Goal: Information Seeking & Learning: Learn about a topic

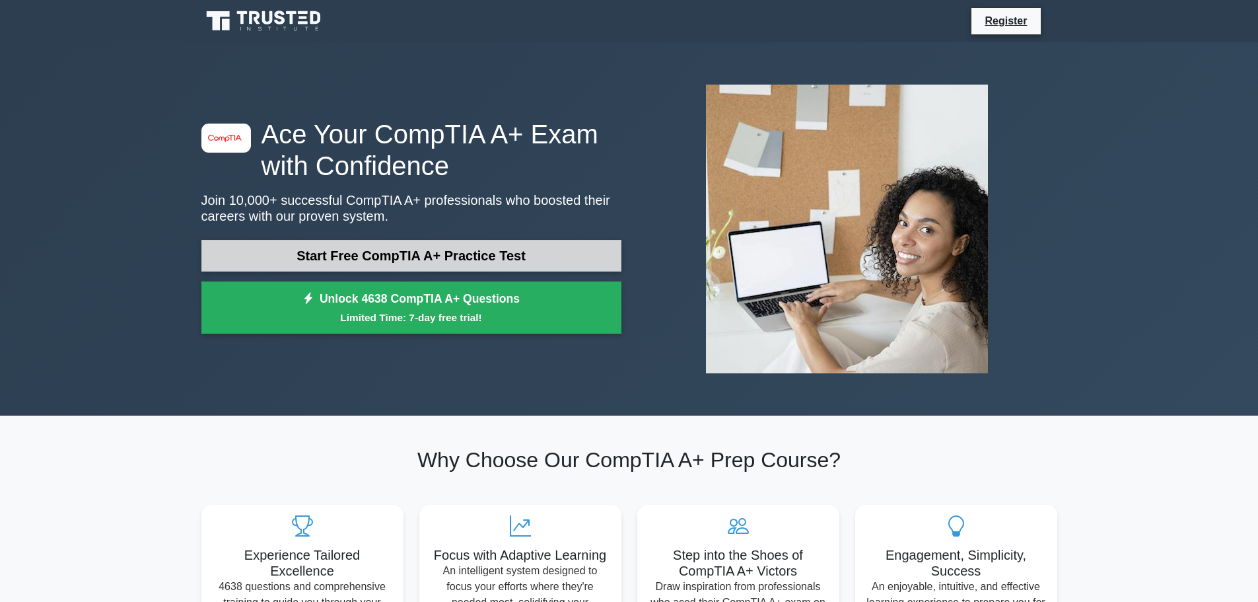
click at [542, 256] on link "Start Free CompTIA A+ Practice Test" at bounding box center [411, 256] width 420 height 32
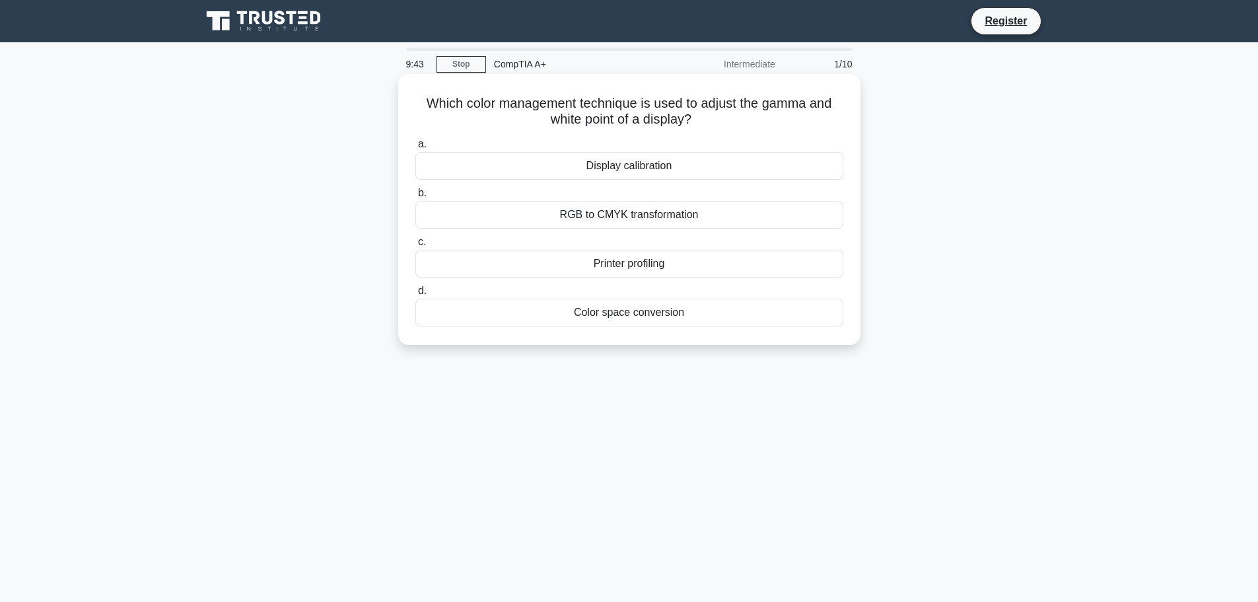
click at [743, 224] on div "RGB to CMYK transformation" at bounding box center [630, 215] width 428 height 28
click at [416, 198] on input "b. RGB to CMYK transformation" at bounding box center [416, 193] width 0 height 9
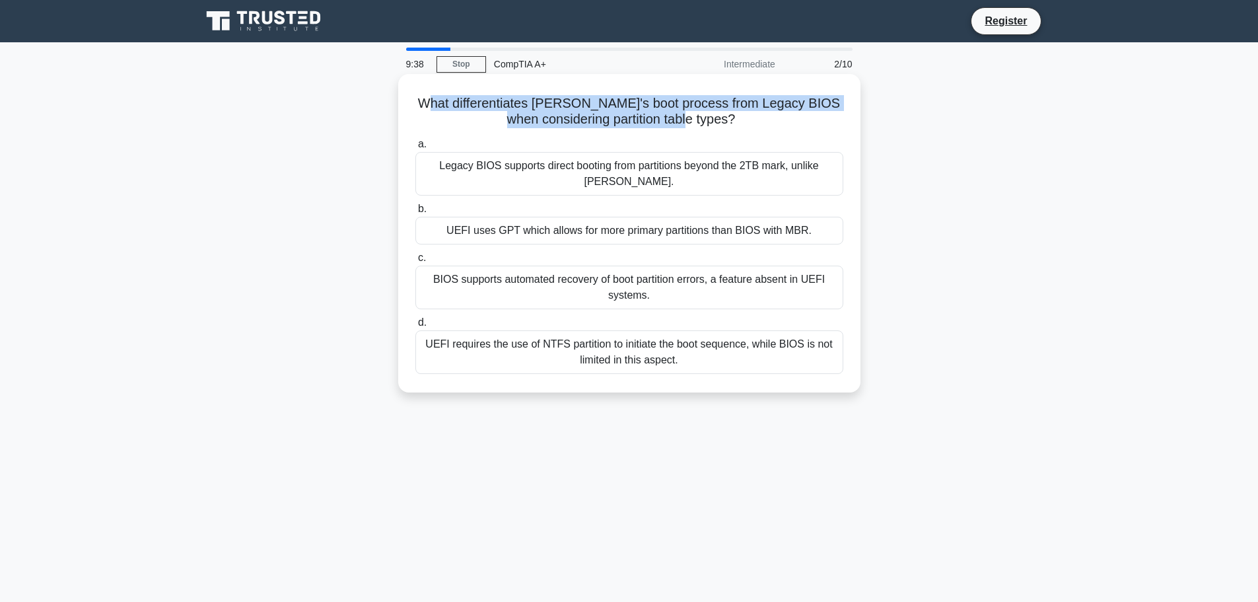
drag, startPoint x: 470, startPoint y: 100, endPoint x: 747, endPoint y: 114, distance: 277.1
click at [747, 114] on h5 "What differentiates [PERSON_NAME]'s boot process from Legacy BIOS when consider…" at bounding box center [629, 111] width 431 height 33
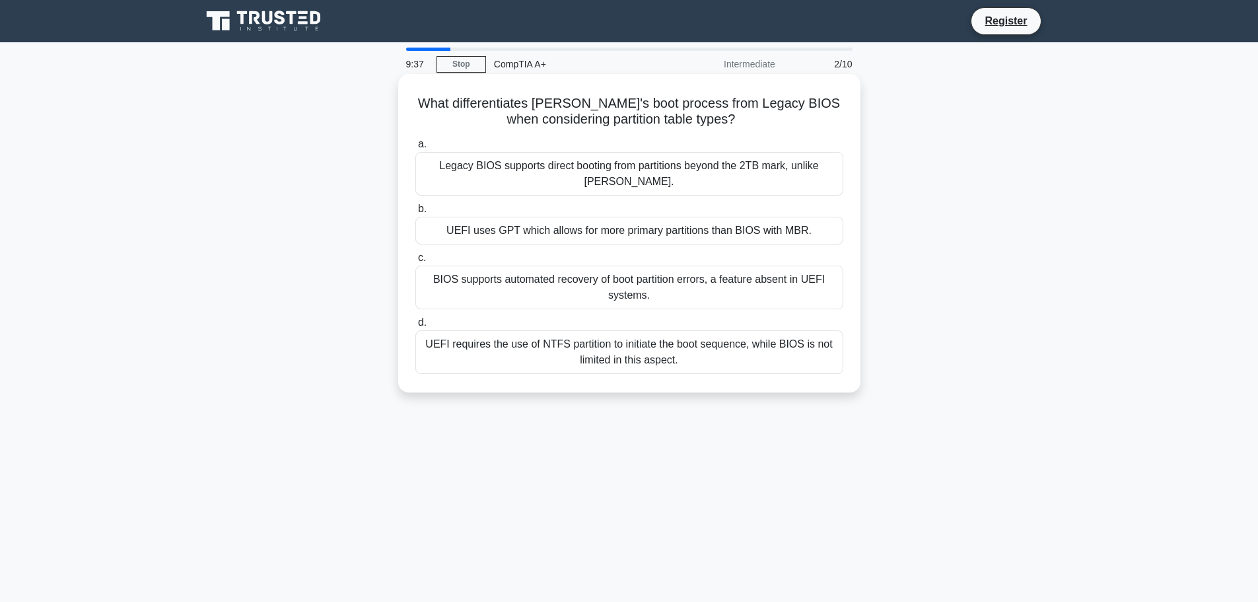
click at [745, 118] on h5 "What differentiates [PERSON_NAME]'s boot process from Legacy BIOS when consider…" at bounding box center [629, 111] width 431 height 33
click at [605, 279] on div "BIOS supports automated recovery of boot partition errors, a feature absent in …" at bounding box center [630, 288] width 428 height 44
click at [416, 262] on input "c. BIOS supports automated recovery of boot partition errors, a feature absent …" at bounding box center [416, 258] width 0 height 9
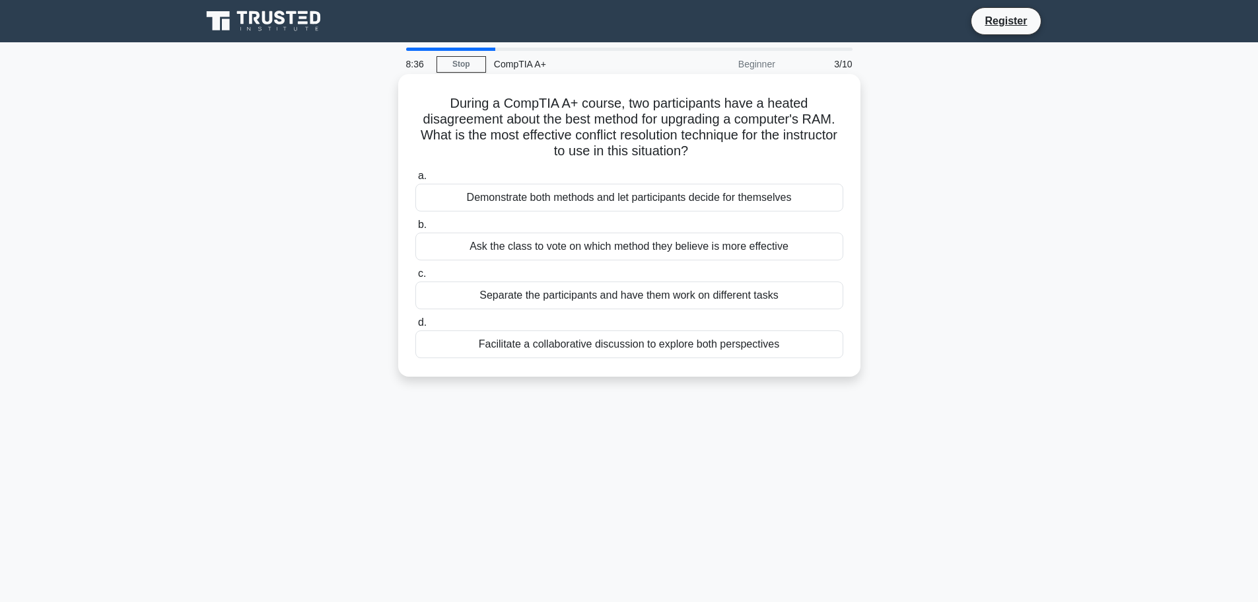
click at [721, 347] on div "Facilitate a collaborative discussion to explore both perspectives" at bounding box center [630, 344] width 428 height 28
click at [416, 327] on input "d. Facilitate a collaborative discussion to explore both perspectives" at bounding box center [416, 322] width 0 height 9
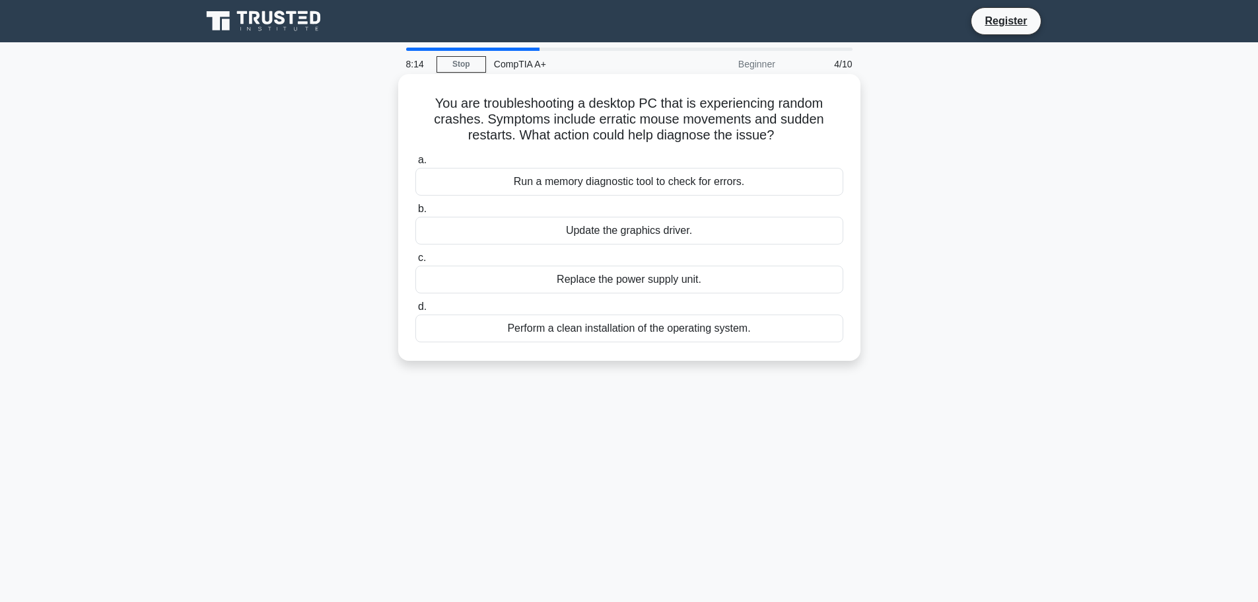
click at [743, 181] on div "Run a memory diagnostic tool to check for errors." at bounding box center [630, 182] width 428 height 28
click at [416, 164] on input "a. Run a memory diagnostic tool to check for errors." at bounding box center [416, 160] width 0 height 9
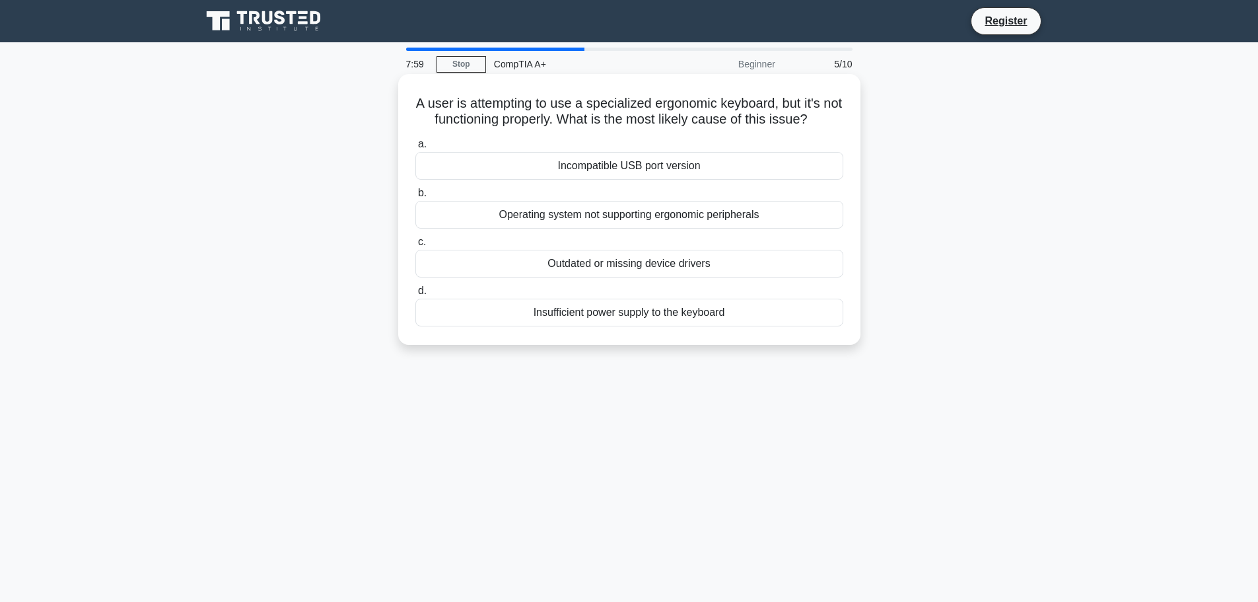
click at [743, 273] on div "Outdated or missing device drivers" at bounding box center [630, 264] width 428 height 28
click at [416, 246] on input "c. Outdated or missing device drivers" at bounding box center [416, 242] width 0 height 9
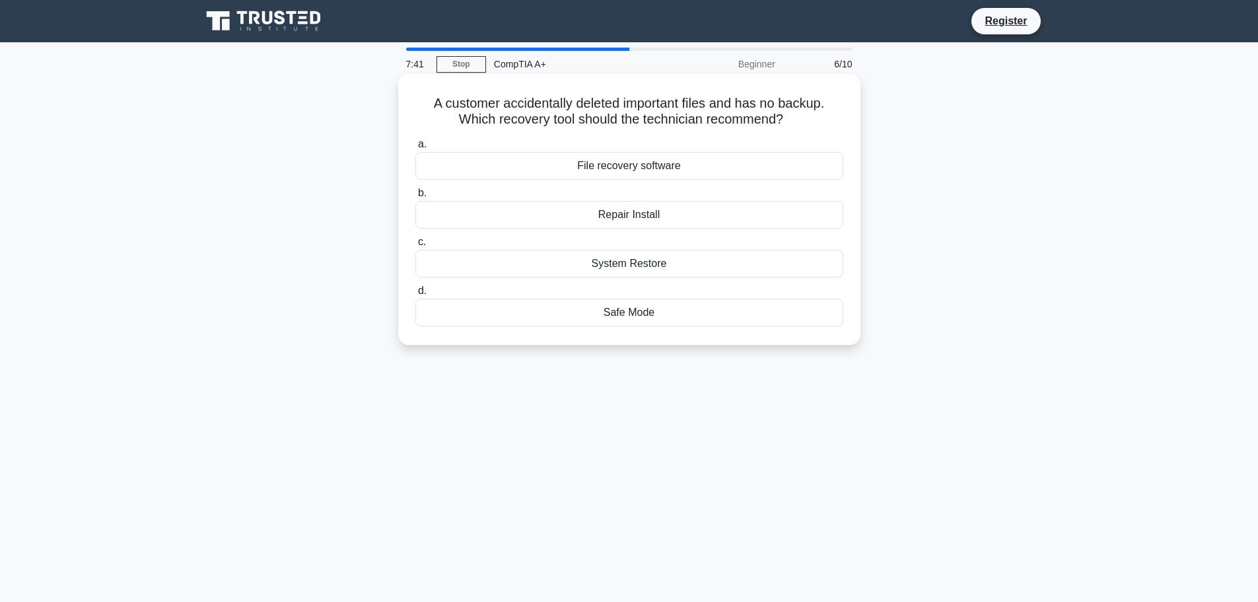
click at [680, 262] on div "System Restore" at bounding box center [630, 264] width 428 height 28
click at [416, 246] on input "c. System Restore" at bounding box center [416, 242] width 0 height 9
click at [722, 213] on div "Pay-as-you-go model" at bounding box center [630, 215] width 428 height 28
click at [416, 198] on input "b. Pay-as-you-go model" at bounding box center [416, 193] width 0 height 9
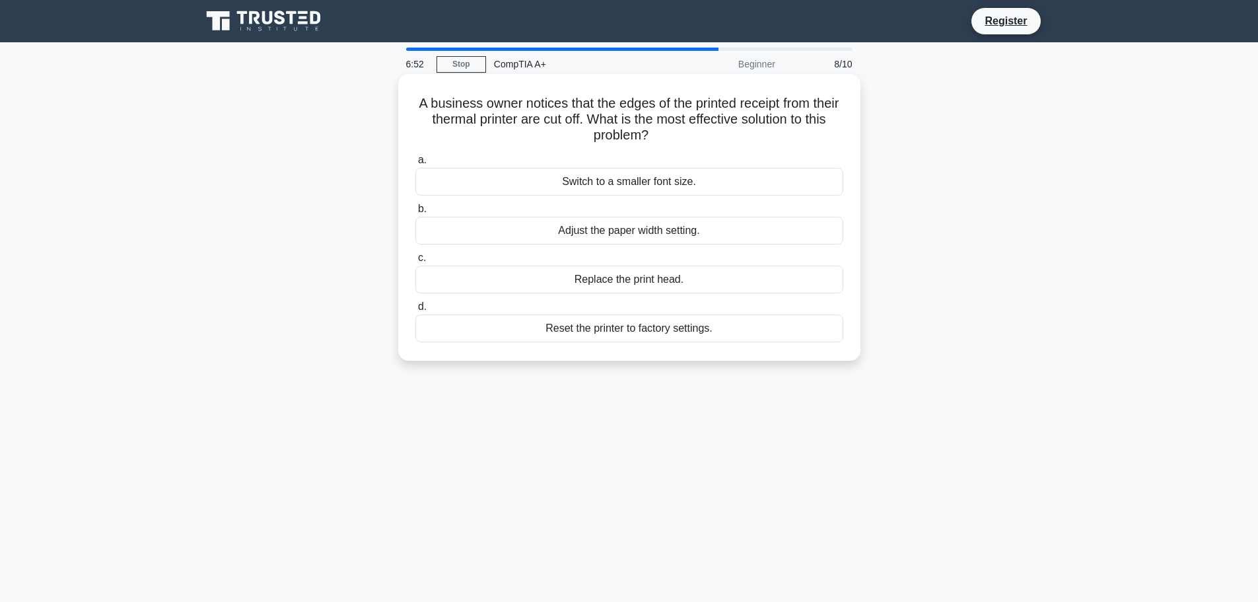
click at [688, 233] on div "Adjust the paper width setting." at bounding box center [630, 231] width 428 height 28
click at [416, 213] on input "b. Adjust the paper width setting." at bounding box center [416, 209] width 0 height 9
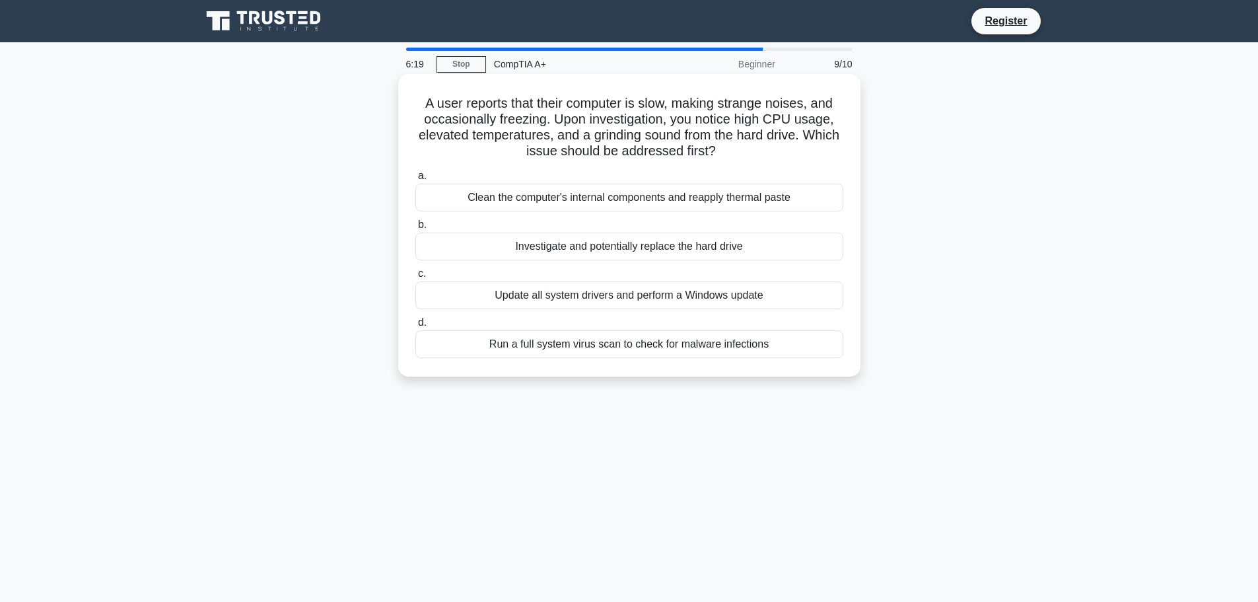
click at [671, 351] on div "Run a full system virus scan to check for malware infections" at bounding box center [630, 344] width 428 height 28
click at [416, 327] on input "d. Run a full system virus scan to check for malware infections" at bounding box center [416, 322] width 0 height 9
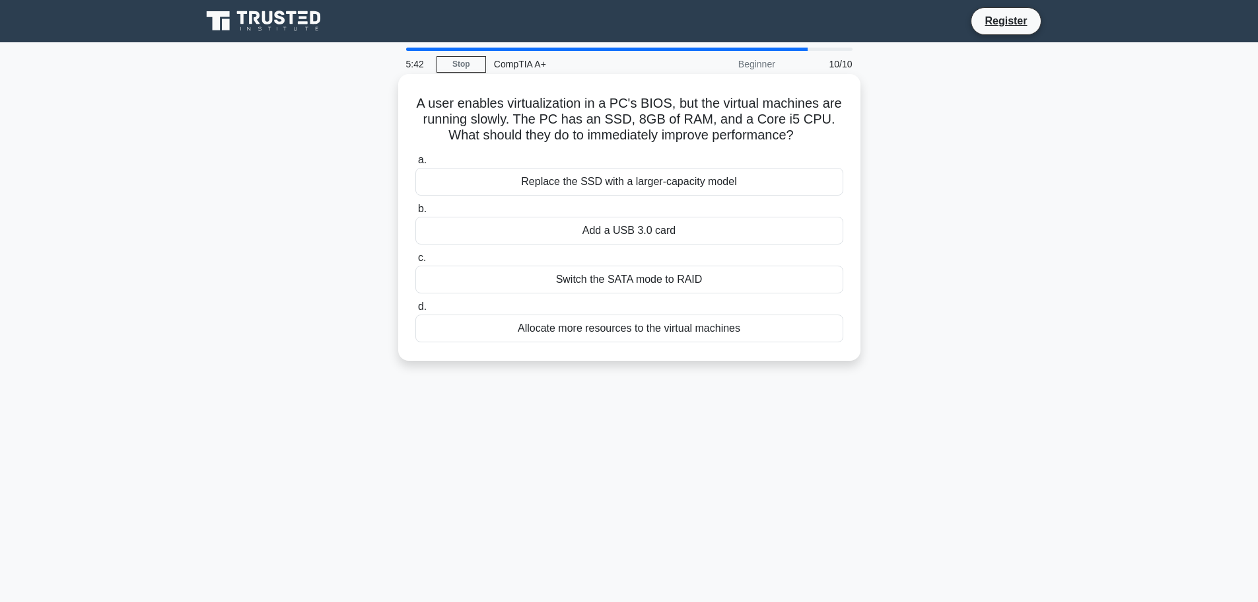
click at [701, 329] on div "Allocate more resources to the virtual machines" at bounding box center [630, 328] width 428 height 28
click at [416, 311] on input "d. Allocate more resources to the virtual machines" at bounding box center [416, 307] width 0 height 9
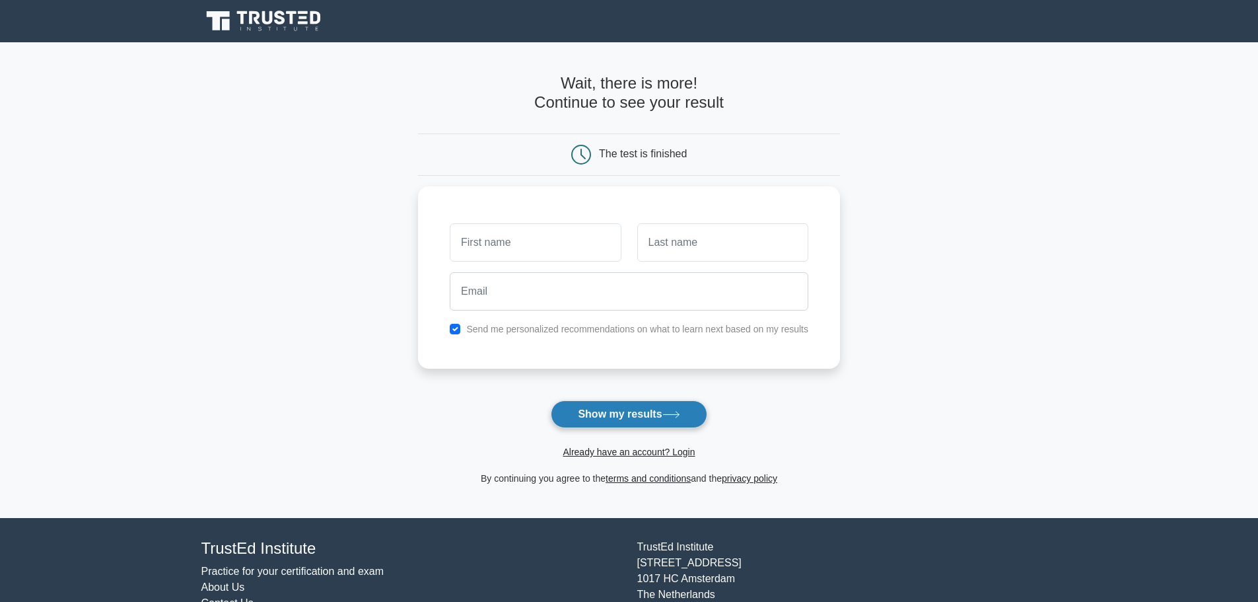
click at [659, 413] on button "Show my results" at bounding box center [629, 414] width 156 height 28
type input "ricky"
type input "wakefield"
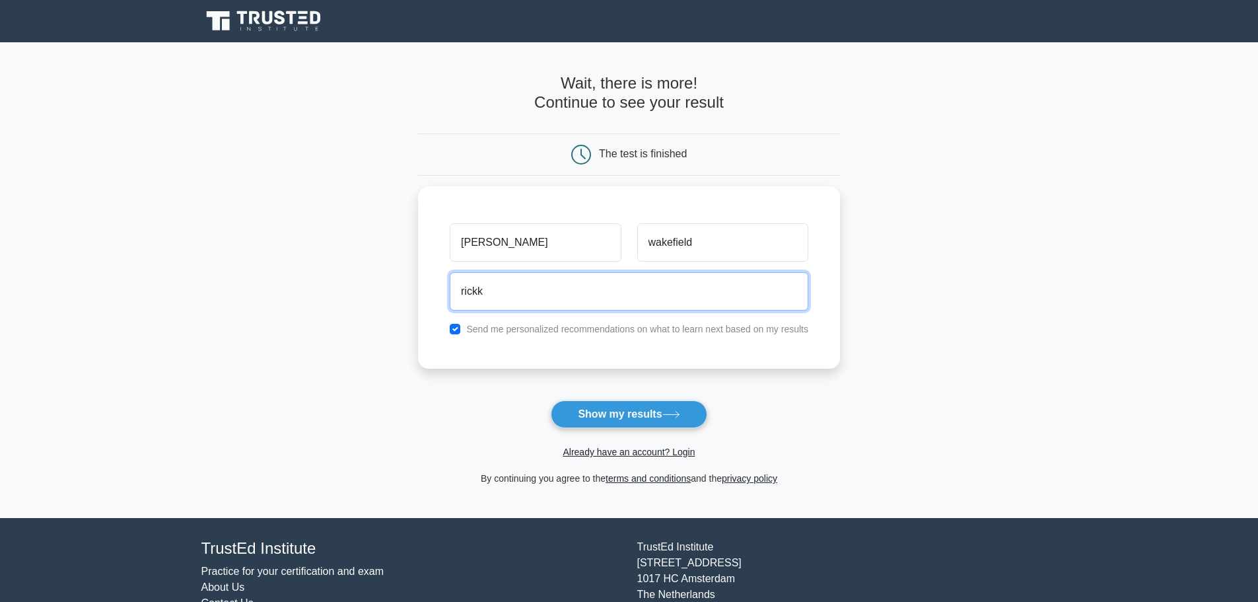
type input "rickk.wakey@gmail.com"
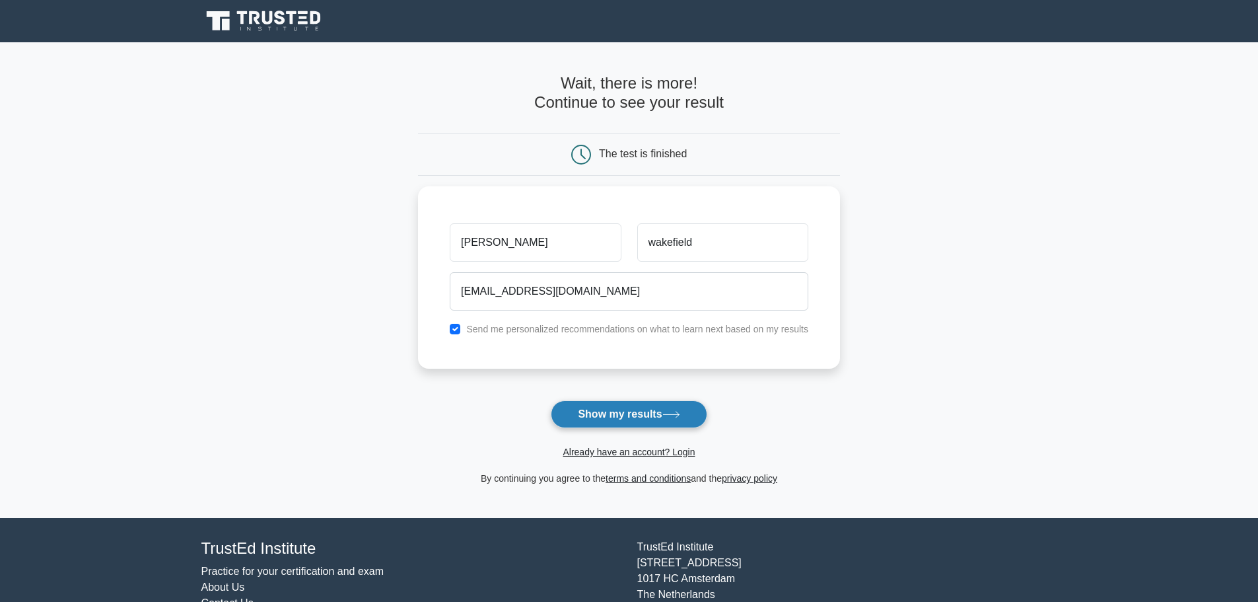
click at [643, 419] on button "Show my results" at bounding box center [629, 414] width 156 height 28
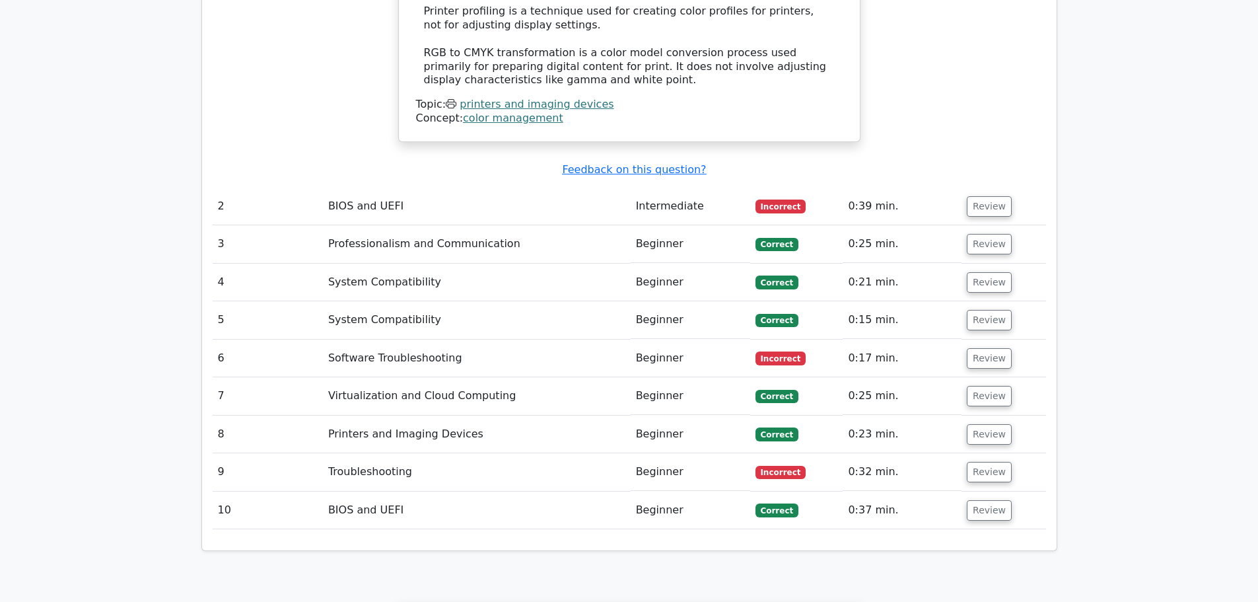
scroll to position [1586, 0]
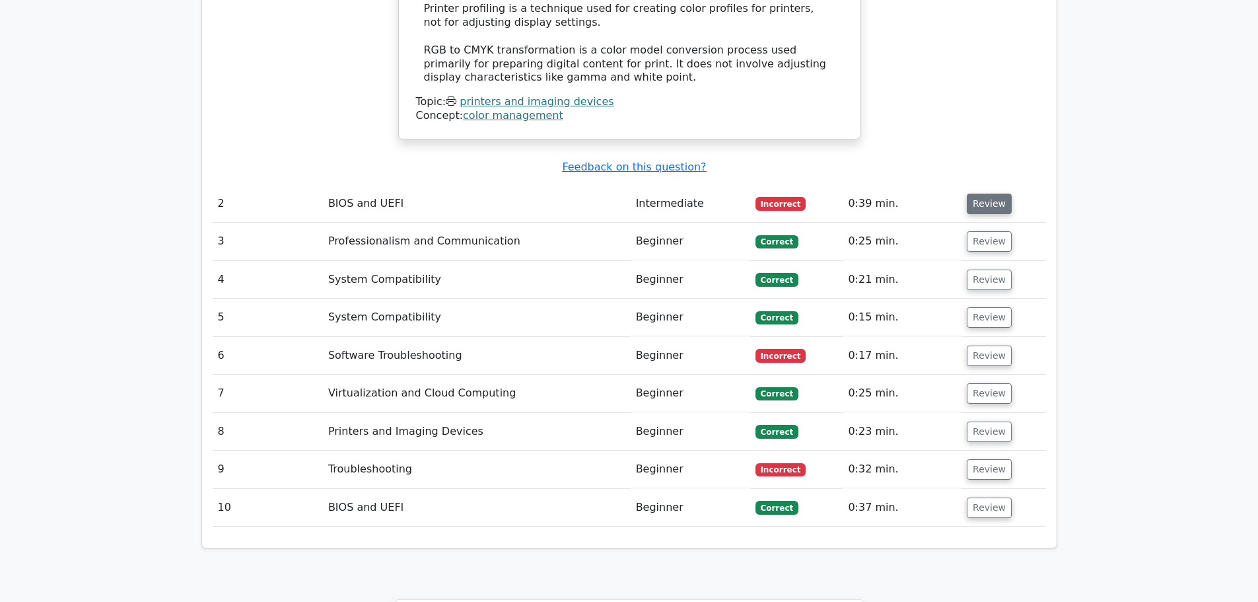
click at [989, 194] on button "Review" at bounding box center [989, 204] width 45 height 20
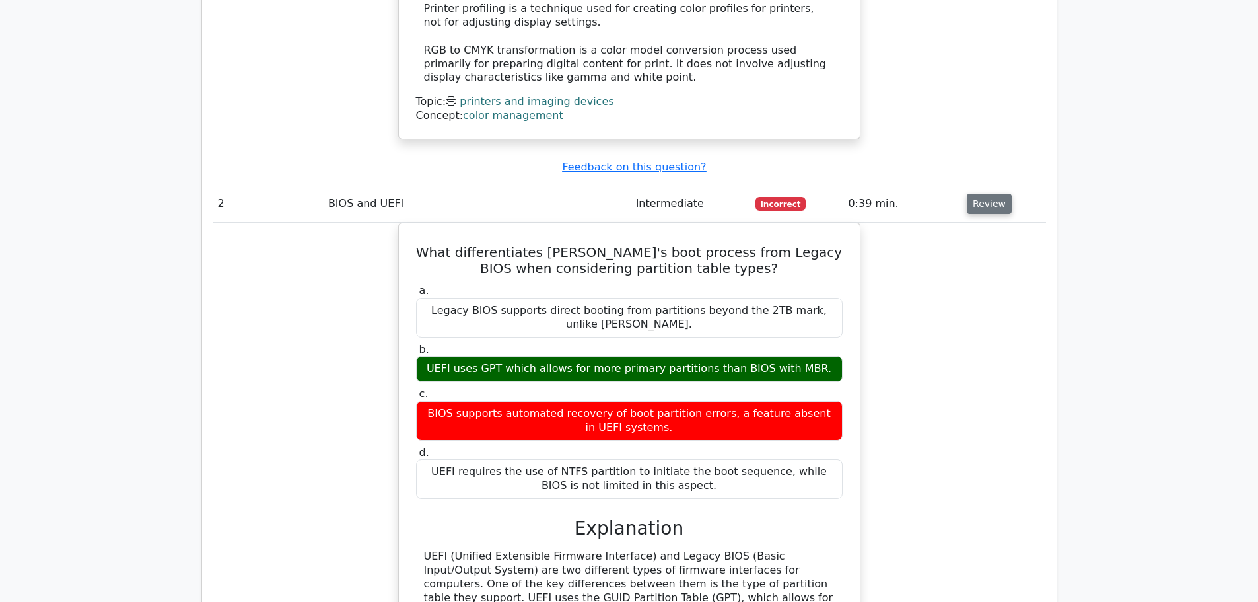
click at [989, 194] on button "Review" at bounding box center [989, 204] width 45 height 20
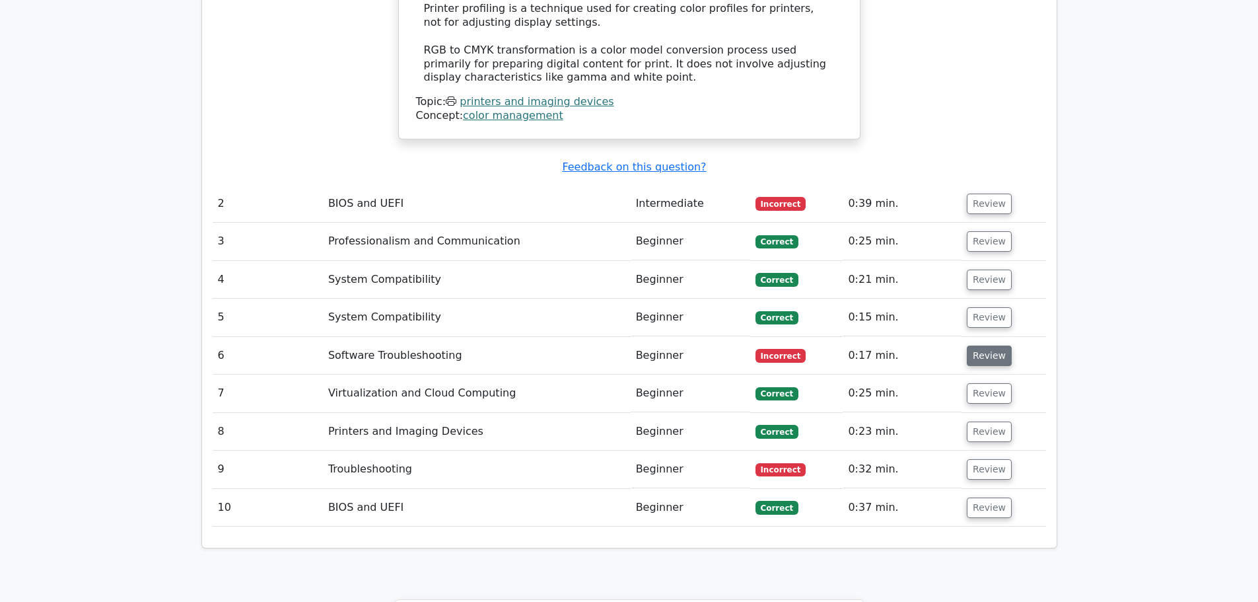
click at [987, 346] on button "Review" at bounding box center [989, 356] width 45 height 20
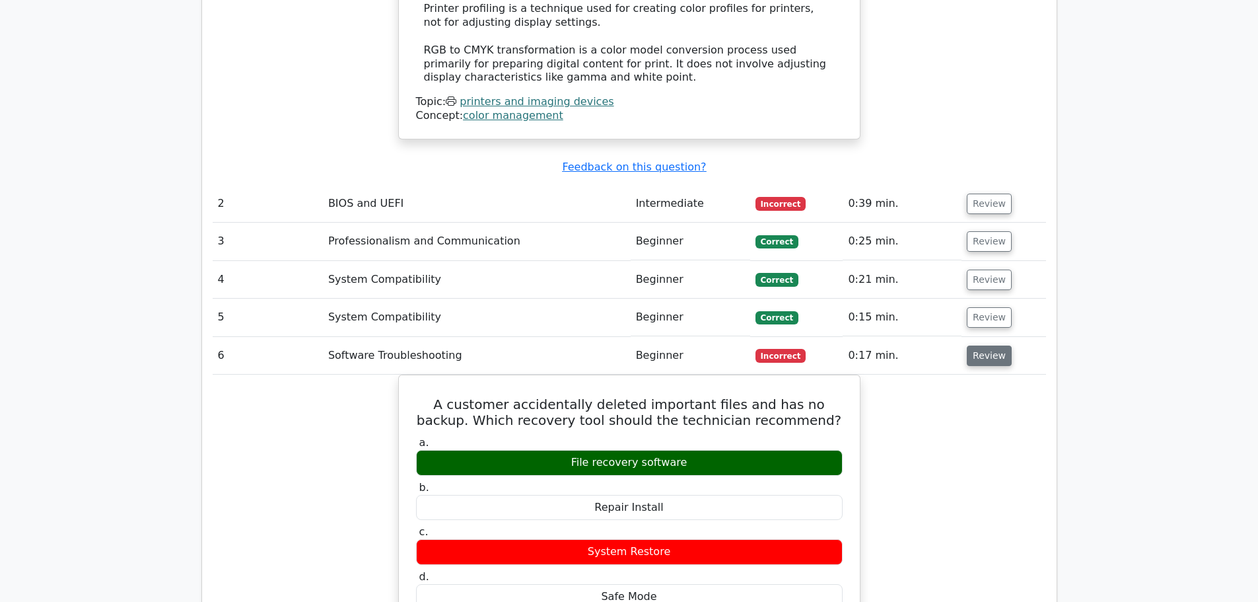
click at [988, 346] on button "Review" at bounding box center [989, 356] width 45 height 20
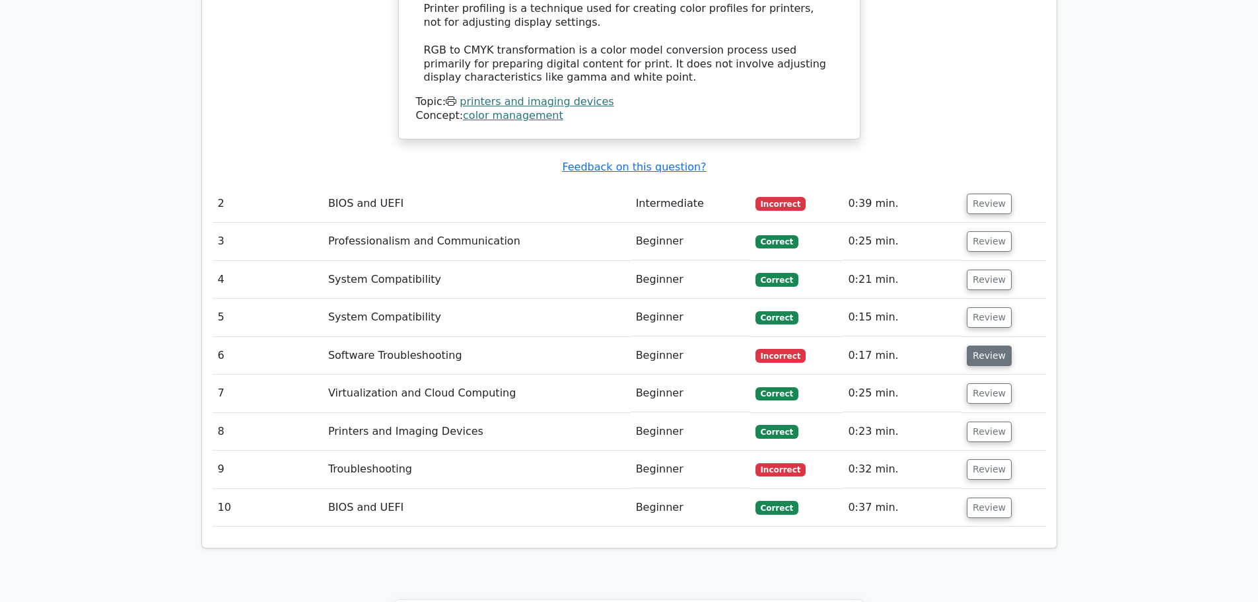
scroll to position [1652, 0]
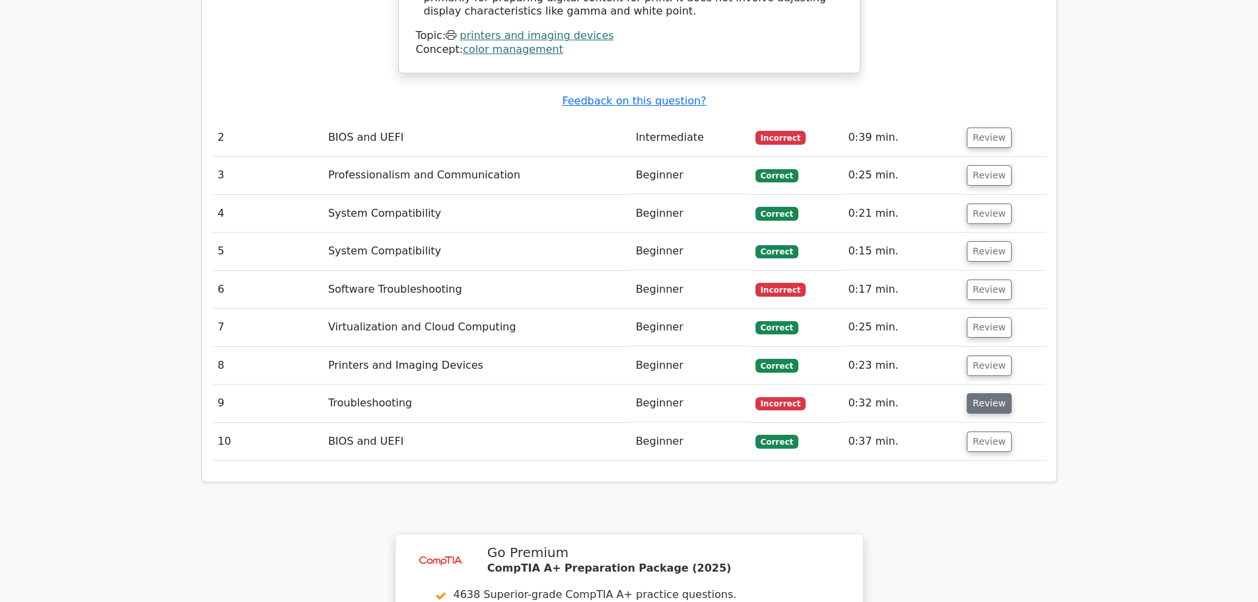
click at [978, 393] on button "Review" at bounding box center [989, 403] width 45 height 20
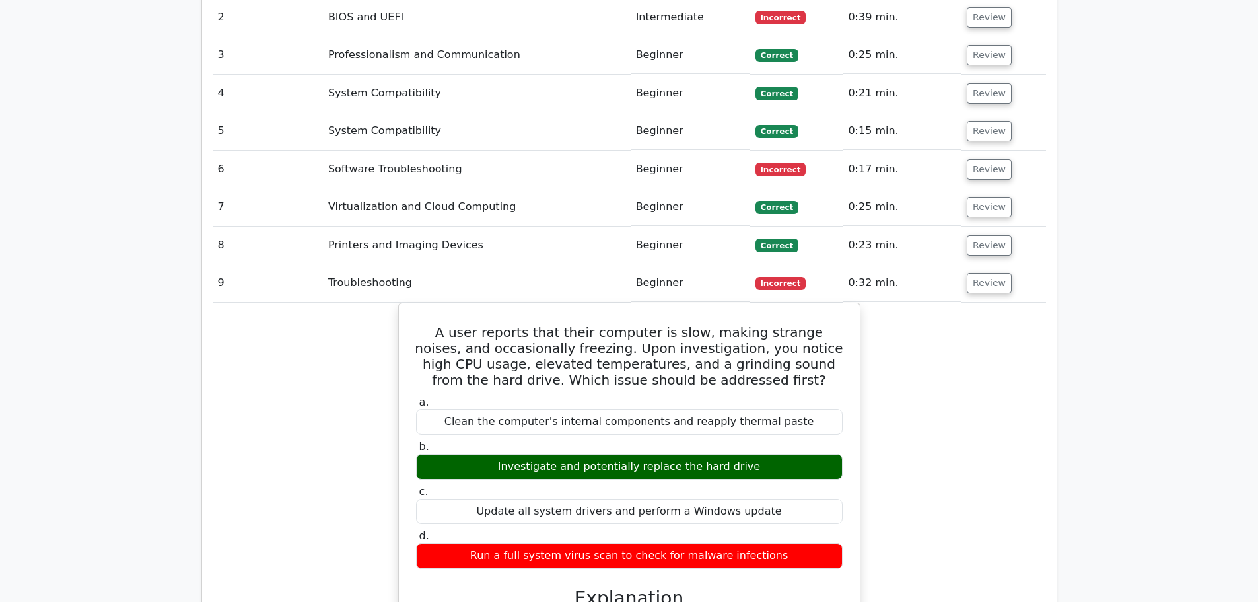
scroll to position [1784, 0]
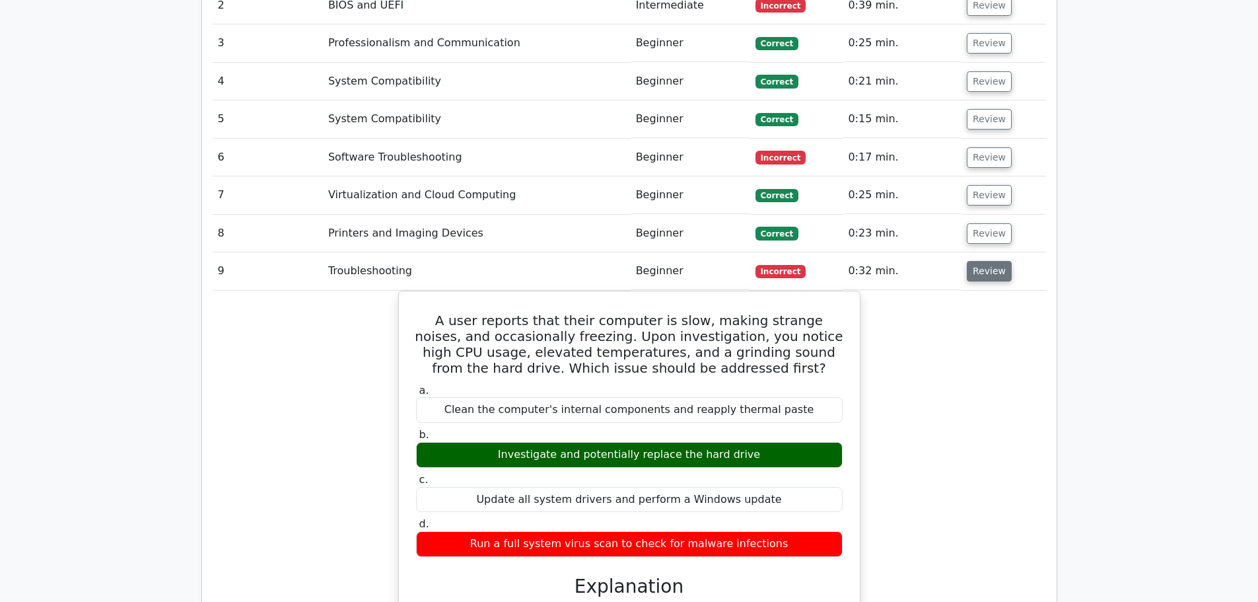
click at [992, 261] on button "Review" at bounding box center [989, 271] width 45 height 20
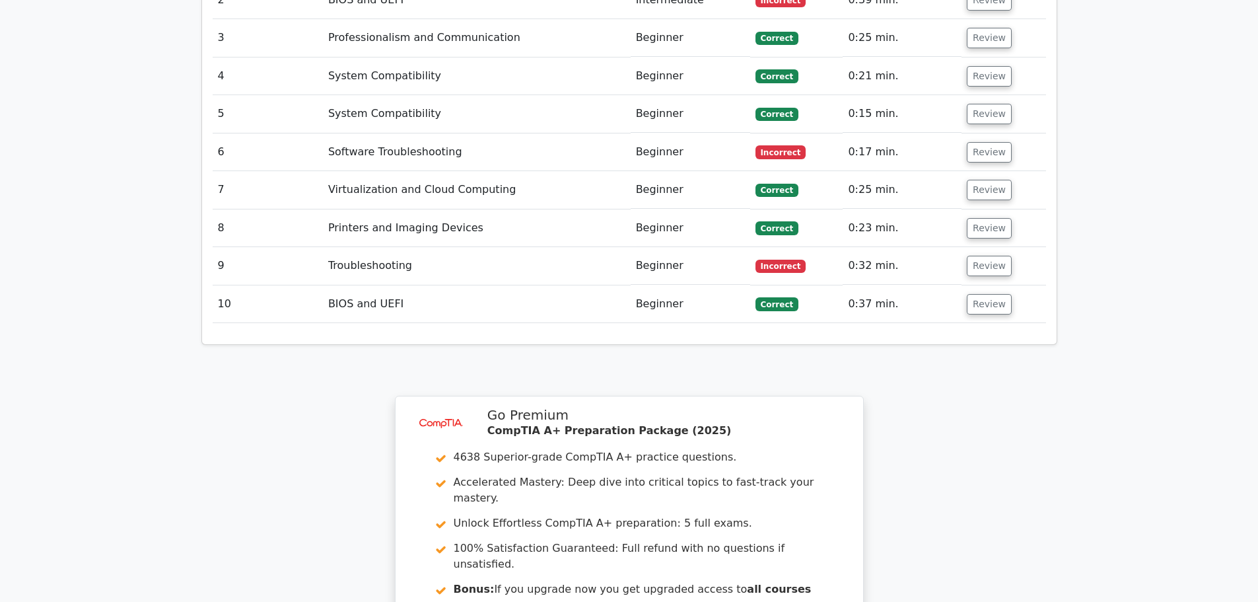
scroll to position [1586, 0]
